Goal: Information Seeking & Learning: Learn about a topic

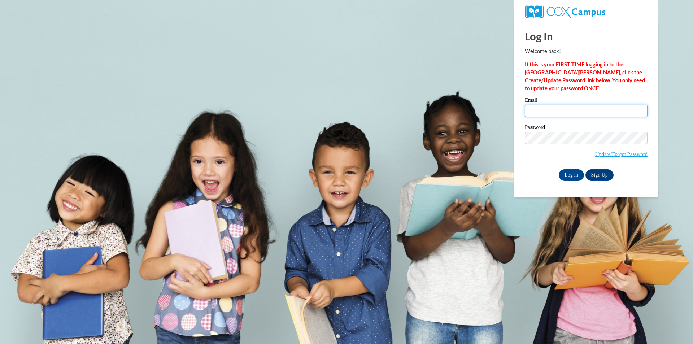
click at [547, 116] on input "Email" at bounding box center [586, 111] width 123 height 12
type input "k"
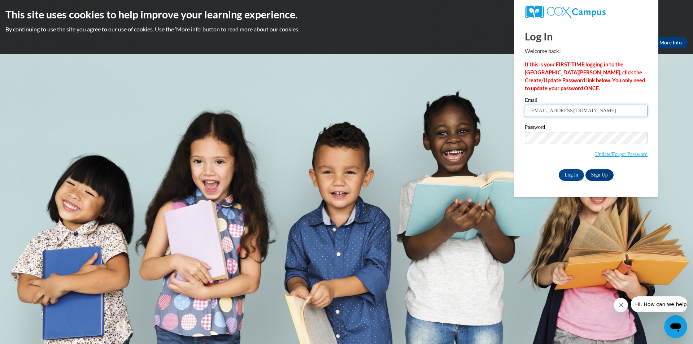
type input "[EMAIL_ADDRESS][DOMAIN_NAME]"
click at [576, 173] on input "Log In" at bounding box center [571, 175] width 25 height 12
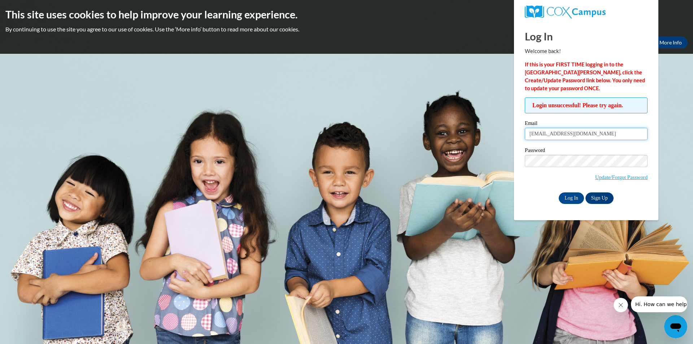
click at [540, 134] on input "keria@o2bkids.com" at bounding box center [586, 134] width 123 height 12
click at [532, 135] on input "keria@o2bkids.com" at bounding box center [586, 134] width 123 height 12
click at [538, 135] on input "kieria@o2bkids.com" at bounding box center [586, 134] width 123 height 12
click at [538, 134] on input "kieria@o2bkids.com" at bounding box center [586, 134] width 123 height 12
click at [542, 134] on input "kieria@o2bkids.com" at bounding box center [586, 134] width 123 height 12
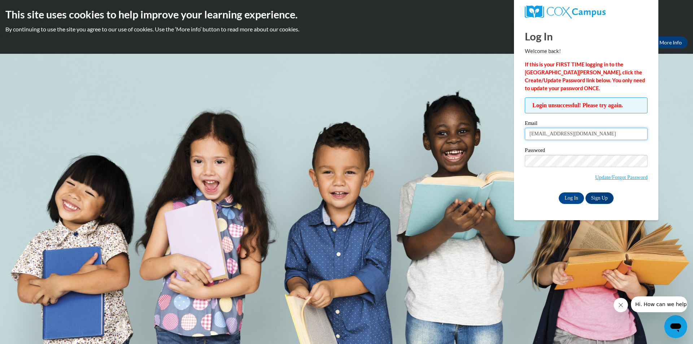
type input "kiera@o2bkids.com"
click at [572, 200] on input "Log In" at bounding box center [571, 198] width 25 height 12
click at [559, 192] on input "Log In" at bounding box center [571, 198] width 25 height 12
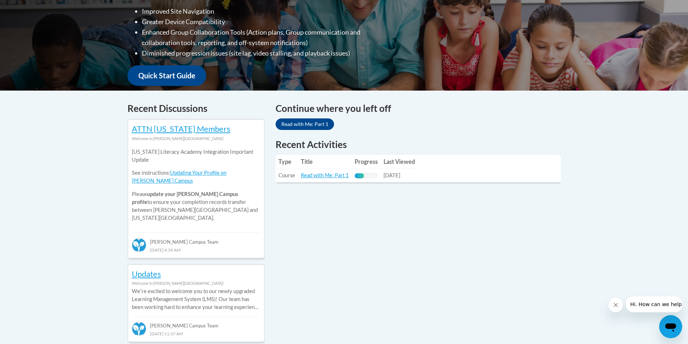
scroll to position [241, 0]
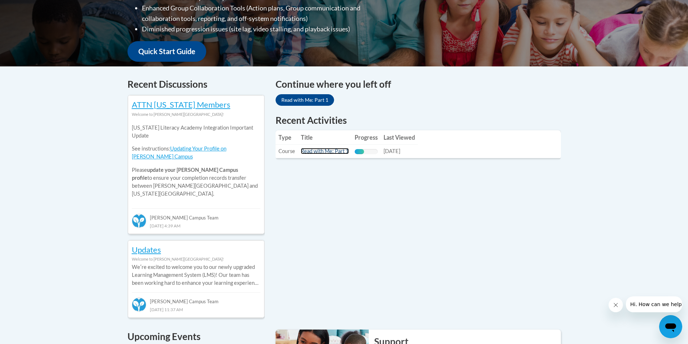
click at [328, 153] on link "Read with Me: Part 1" at bounding box center [325, 151] width 48 height 6
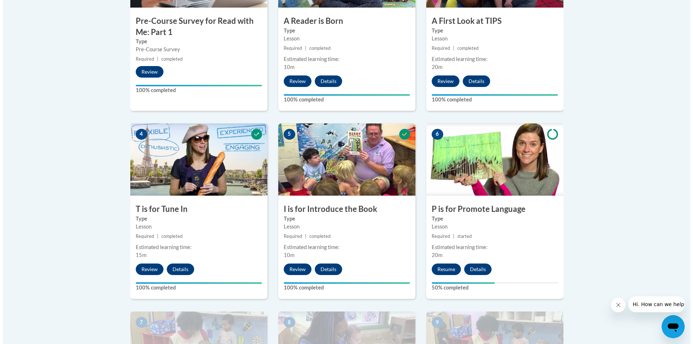
scroll to position [352, 0]
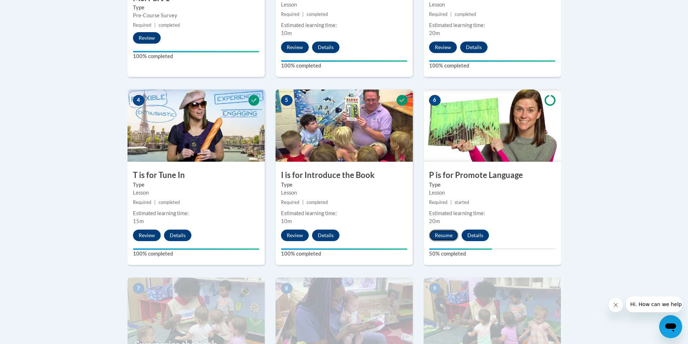
click at [442, 237] on button "Resume" at bounding box center [443, 236] width 29 height 12
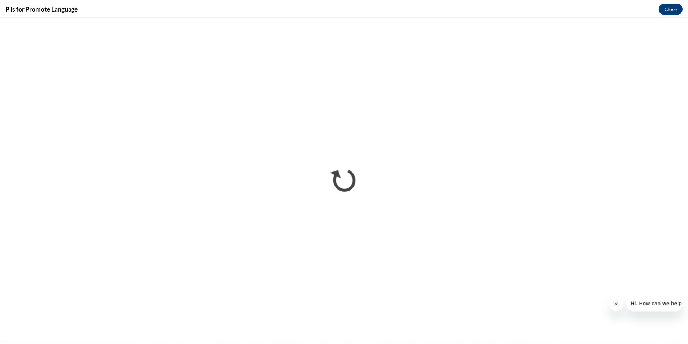
scroll to position [0, 0]
click at [678, 7] on button "Close" at bounding box center [676, 8] width 24 height 12
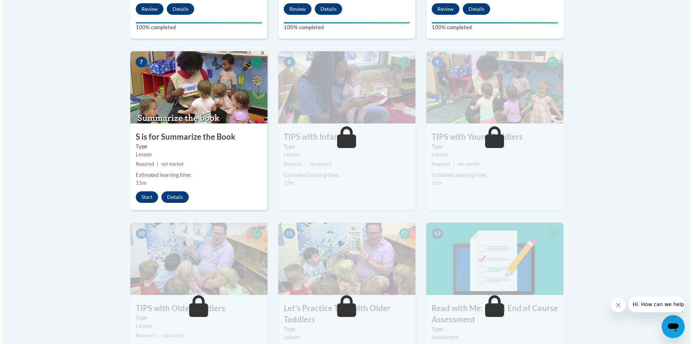
scroll to position [564, 0]
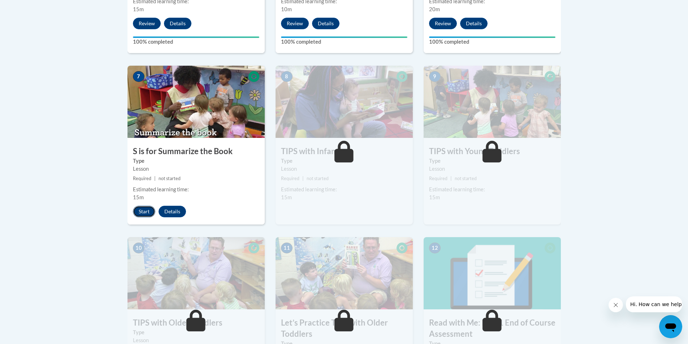
click at [146, 212] on button "Start" at bounding box center [144, 212] width 22 height 12
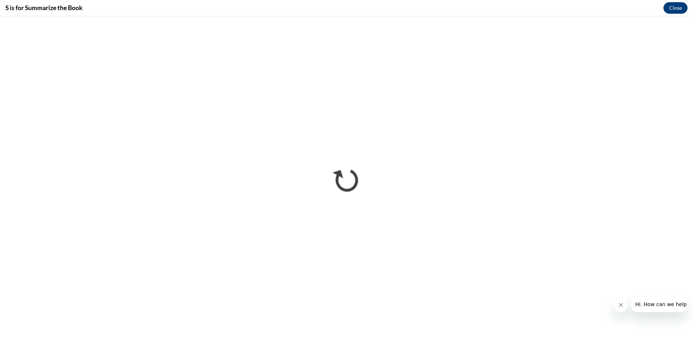
scroll to position [0, 0]
